Goal: Information Seeking & Learning: Learn about a topic

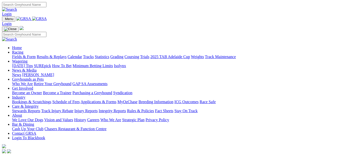
click at [19, 55] on link "Fields & Form" at bounding box center [24, 57] width 24 height 4
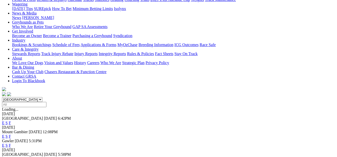
scroll to position [69, 0]
